Goal: Task Accomplishment & Management: Manage account settings

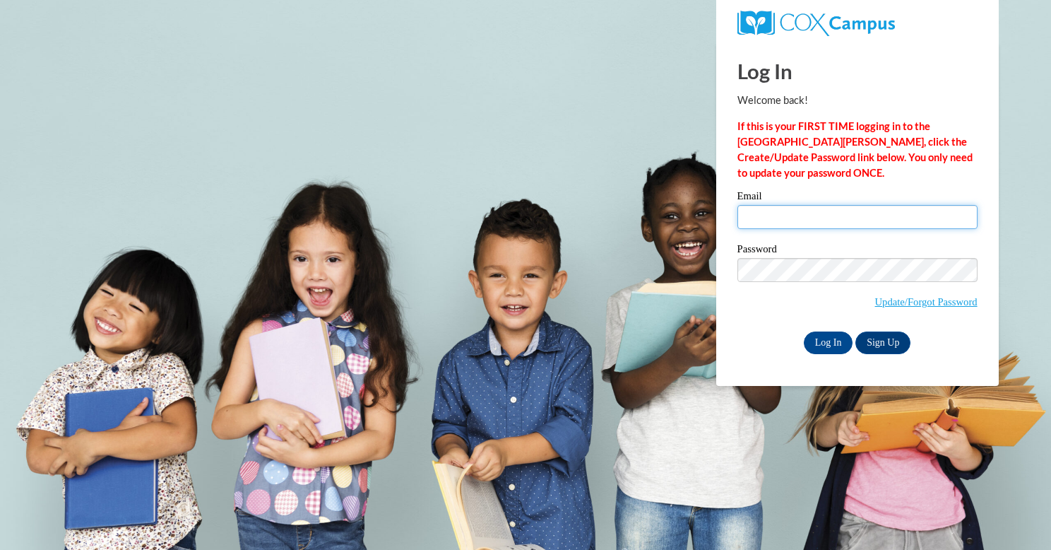
click at [751, 213] on input "Email" at bounding box center [858, 217] width 240 height 24
type input "andrea.sawyer@wrps.net"
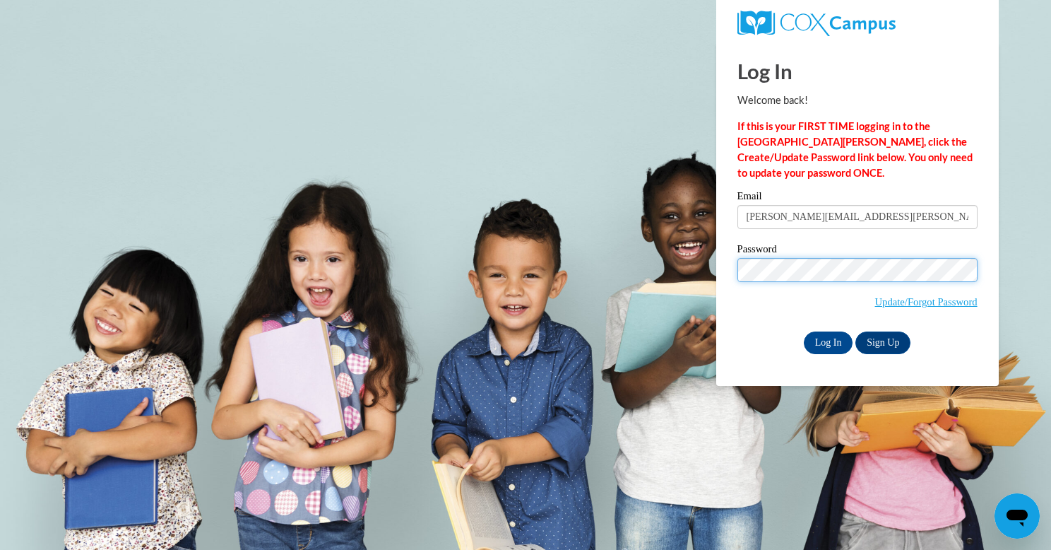
click at [804, 331] on input "Log In" at bounding box center [828, 342] width 49 height 23
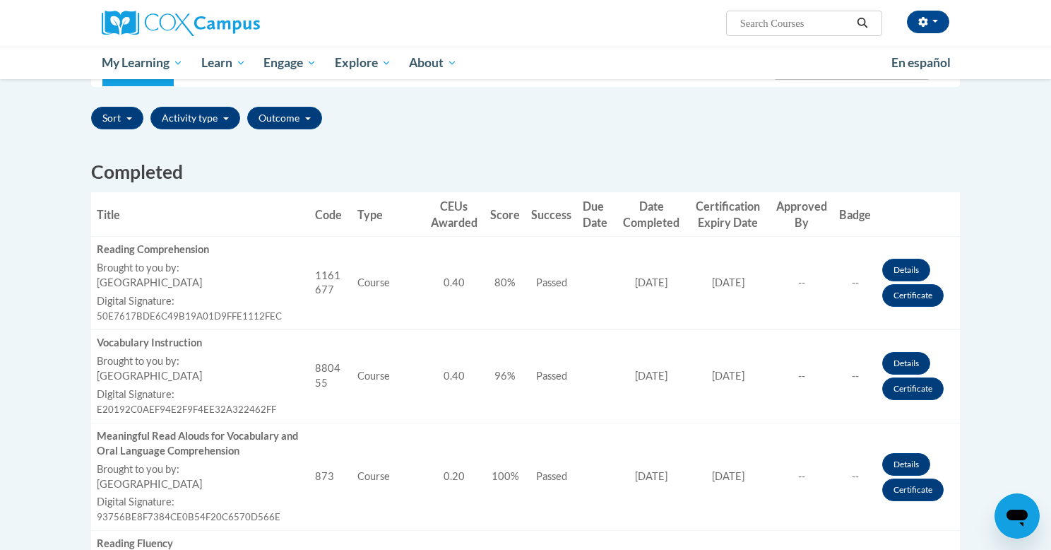
scroll to position [311, 0]
click at [902, 294] on link "Certificate" at bounding box center [912, 295] width 61 height 23
